Goal: Transaction & Acquisition: Purchase product/service

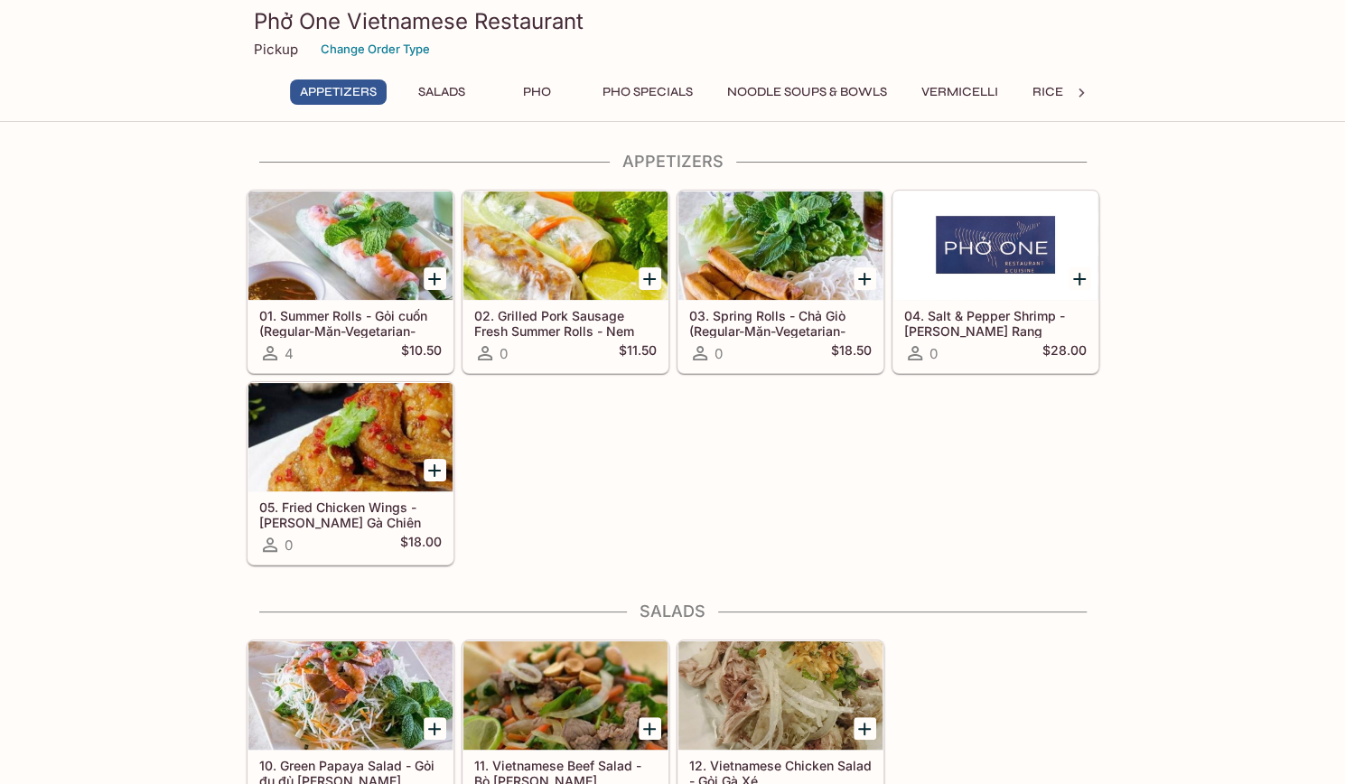
click at [342, 270] on div at bounding box center [350, 246] width 204 height 108
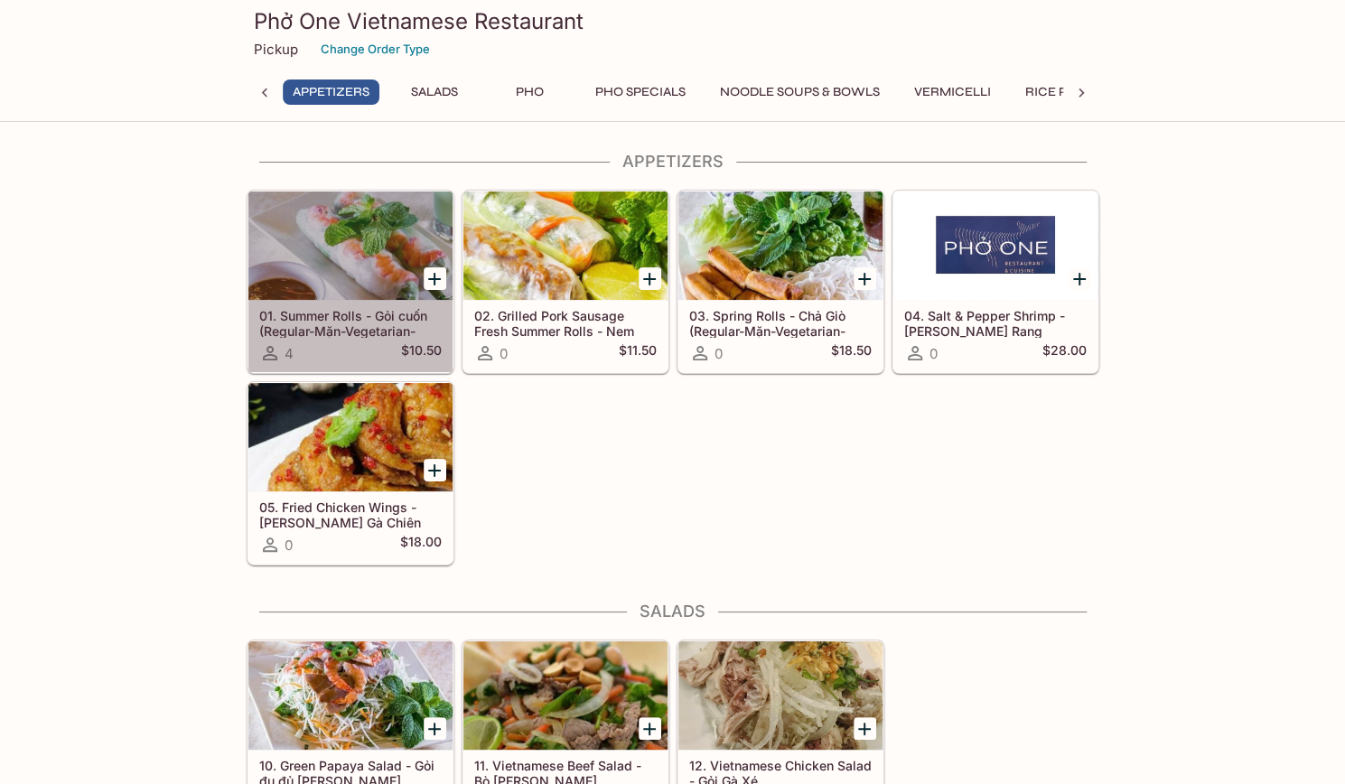
click at [381, 285] on div at bounding box center [350, 246] width 204 height 108
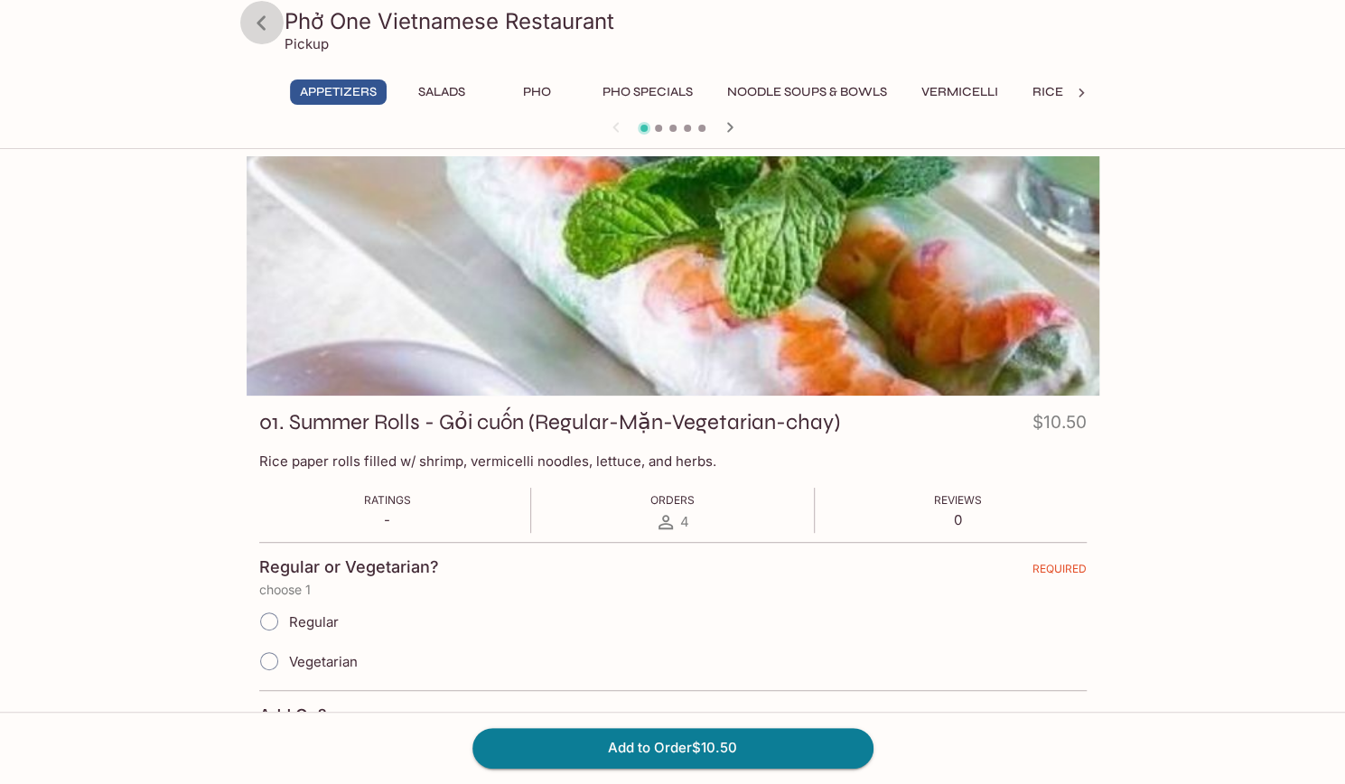
click at [263, 20] on icon at bounding box center [262, 23] width 32 height 32
